Goal: Task Accomplishment & Management: Complete application form

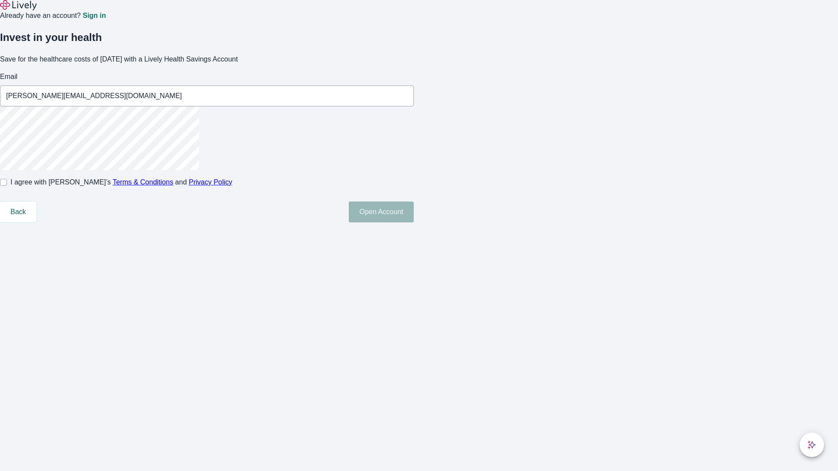
click at [7, 186] on input "I agree with Lively’s Terms & Conditions and Privacy Policy" at bounding box center [3, 182] width 7 height 7
checkbox input "true"
click at [414, 222] on button "Open Account" at bounding box center [381, 212] width 65 height 21
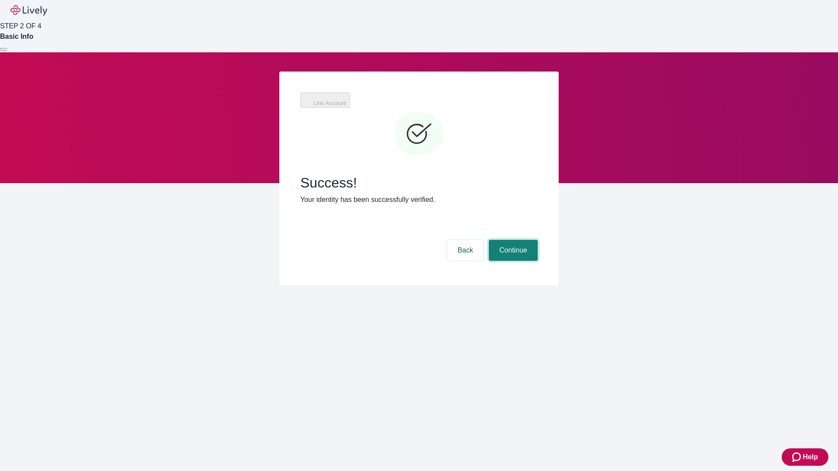
click at [512, 240] on button "Continue" at bounding box center [513, 250] width 49 height 21
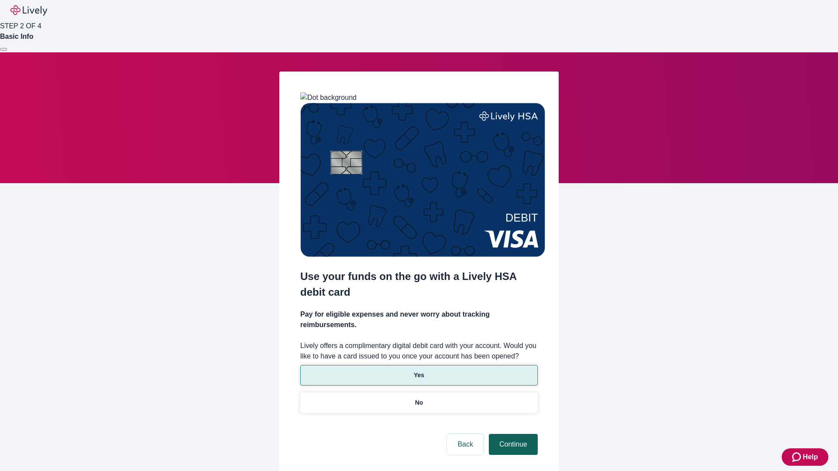
click at [418, 398] on p "No" at bounding box center [419, 402] width 8 height 9
click at [512, 434] on button "Continue" at bounding box center [513, 444] width 49 height 21
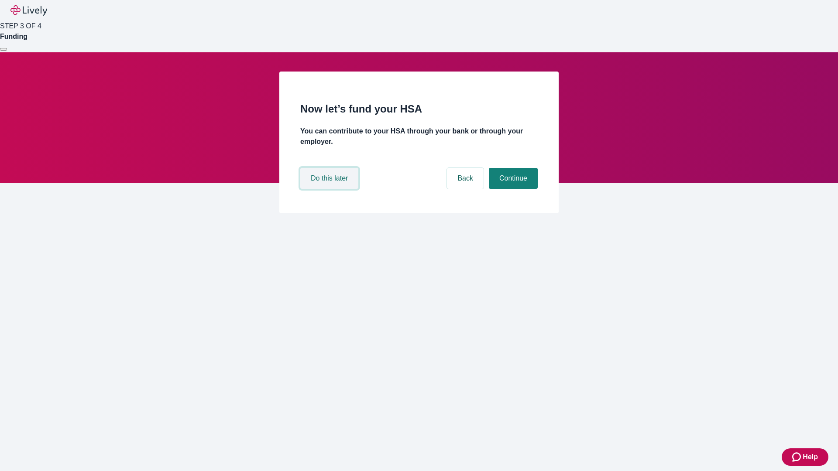
click at [330, 189] on button "Do this later" at bounding box center [329, 178] width 58 height 21
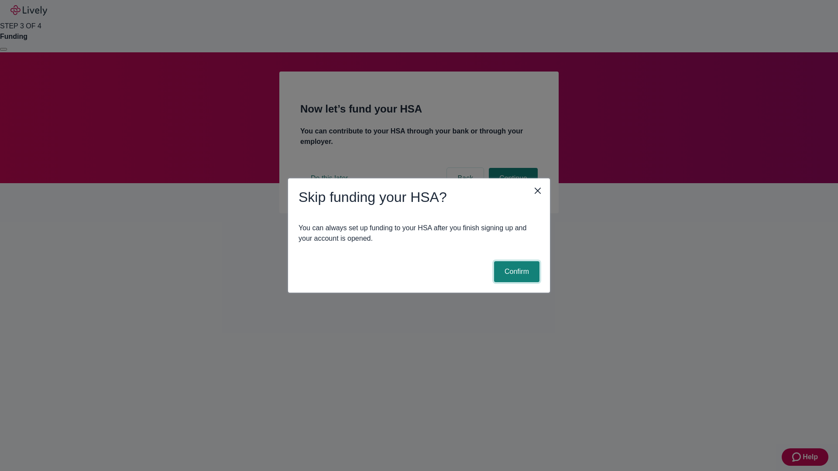
click at [515, 272] on button "Confirm" at bounding box center [516, 271] width 45 height 21
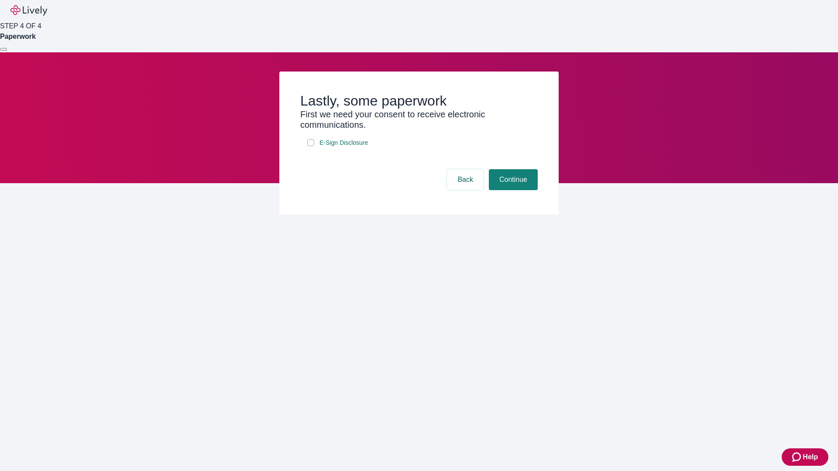
click at [311, 146] on input "E-Sign Disclosure" at bounding box center [310, 142] width 7 height 7
checkbox input "true"
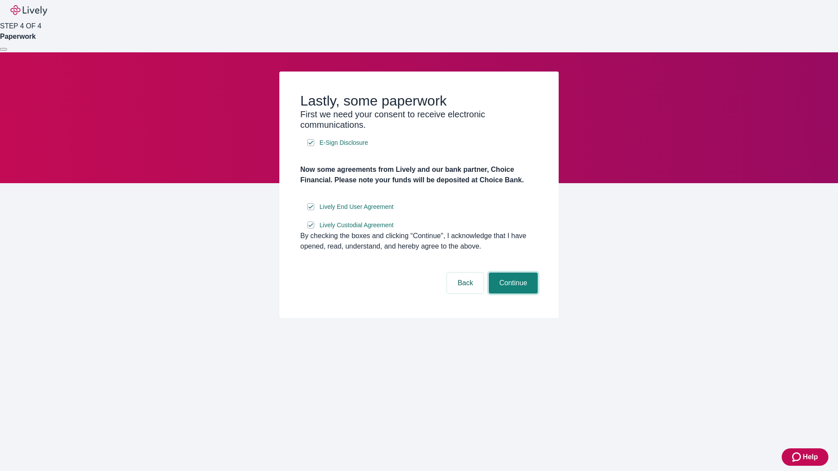
click at [512, 294] on button "Continue" at bounding box center [513, 283] width 49 height 21
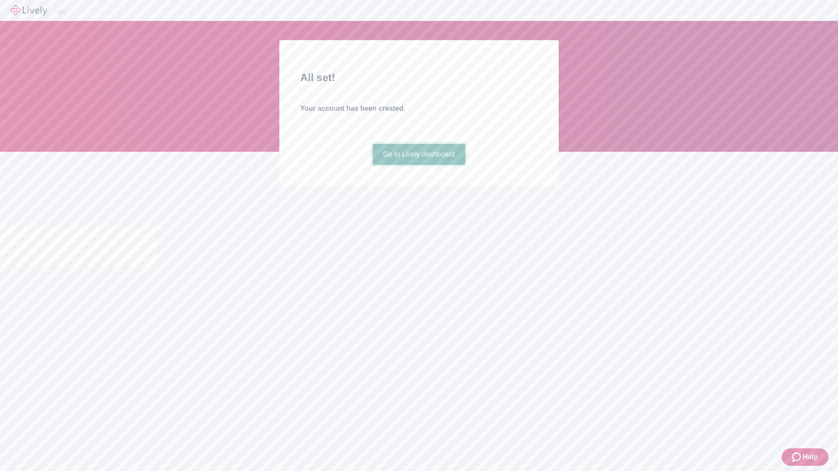
click at [418, 165] on link "Go to Lively dashboard" at bounding box center [419, 154] width 93 height 21
